Goal: Submit feedback/report problem

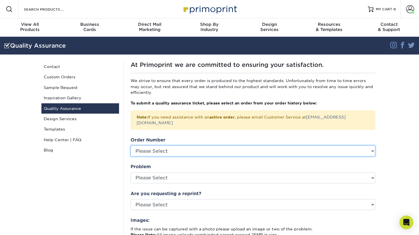
select select "769097"
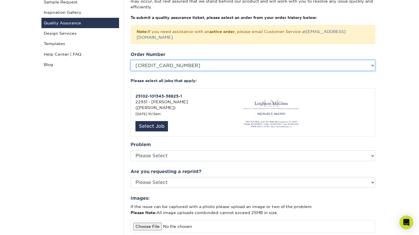
scroll to position [86, 0]
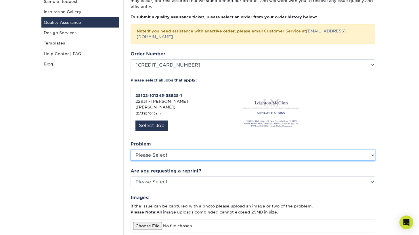
select select "Cutting"
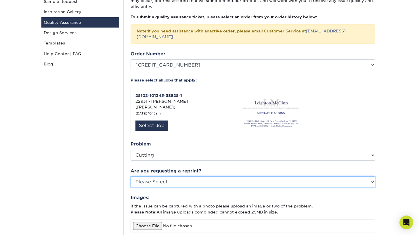
select select "yes"
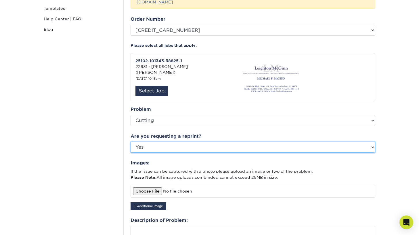
scroll to position [121, 0]
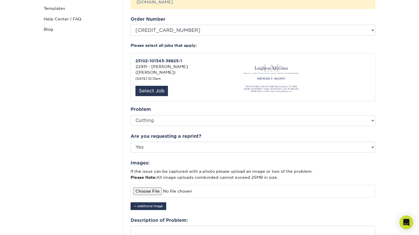
click at [145, 185] on input "file" at bounding box center [253, 191] width 245 height 13
type input "C:\fakepath\IMG-5831.jpg"
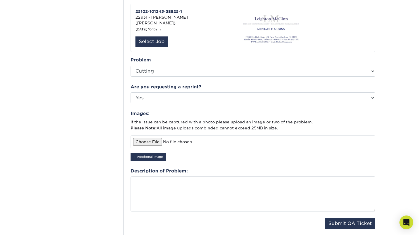
scroll to position [173, 0]
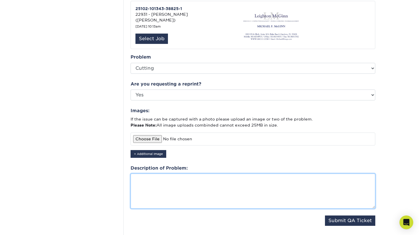
click at [165, 176] on textarea at bounding box center [253, 191] width 245 height 35
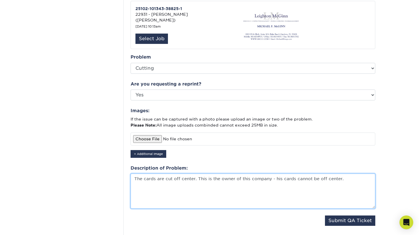
click at [326, 174] on textarea "The cards are cut off center. This is the owner of this company - his cards can…" at bounding box center [253, 191] width 245 height 35
click at [361, 174] on textarea "The cards are cut off center. This is the owner of this company - his cards can…" at bounding box center [253, 191] width 245 height 35
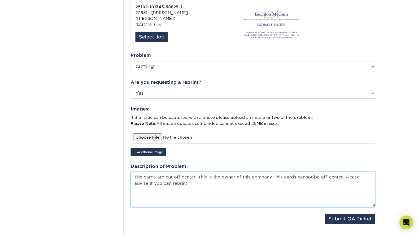
scroll to position [175, 0]
drag, startPoint x: 172, startPoint y: 175, endPoint x: 127, endPoint y: 175, distance: 45.1
click at [127, 175] on div "At Primoprint we are committed to ensuring your satisfaction. We strive to ensu…" at bounding box center [252, 69] width 259 height 367
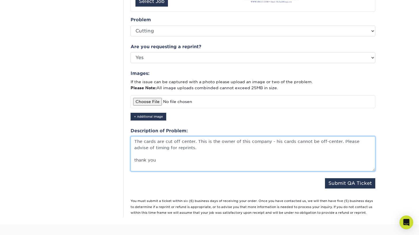
scroll to position [233, 0]
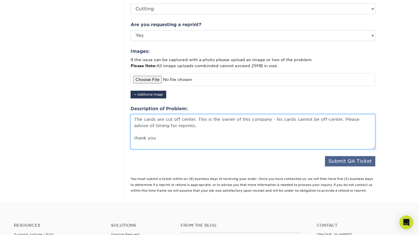
type textarea "The cards are cut off center. This is the owner of this company - his cards can…"
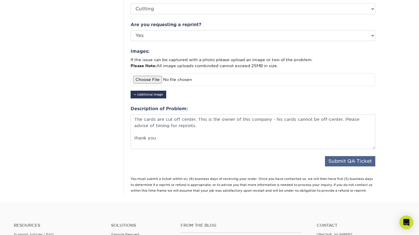
click at [344, 156] on button "Submit QA Ticket" at bounding box center [350, 161] width 50 height 10
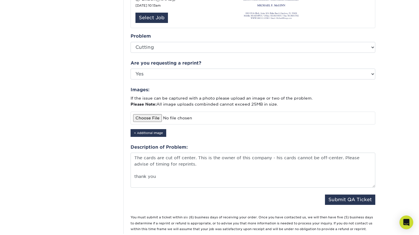
scroll to position [198, 0]
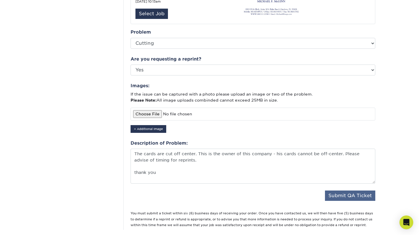
click at [339, 191] on button "Submit QA Ticket" at bounding box center [350, 196] width 50 height 10
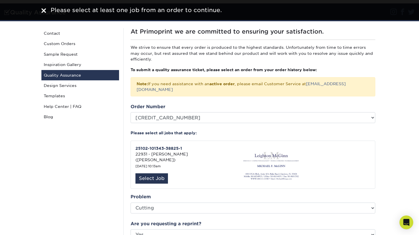
scroll to position [36, 0]
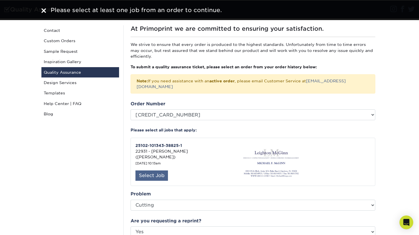
click at [159, 171] on div "Select Job" at bounding box center [151, 176] width 32 height 10
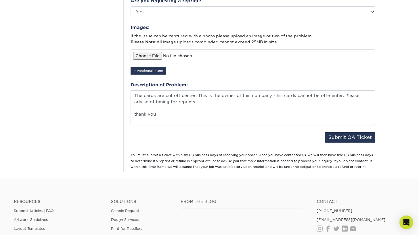
scroll to position [258, 0]
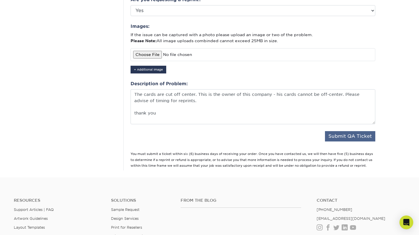
click at [347, 131] on button "Submit QA Ticket" at bounding box center [350, 136] width 50 height 10
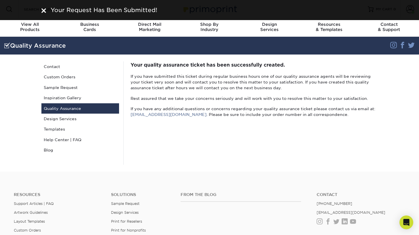
click at [43, 10] on img at bounding box center [43, 10] width 5 height 5
